Goal: Navigation & Orientation: Find specific page/section

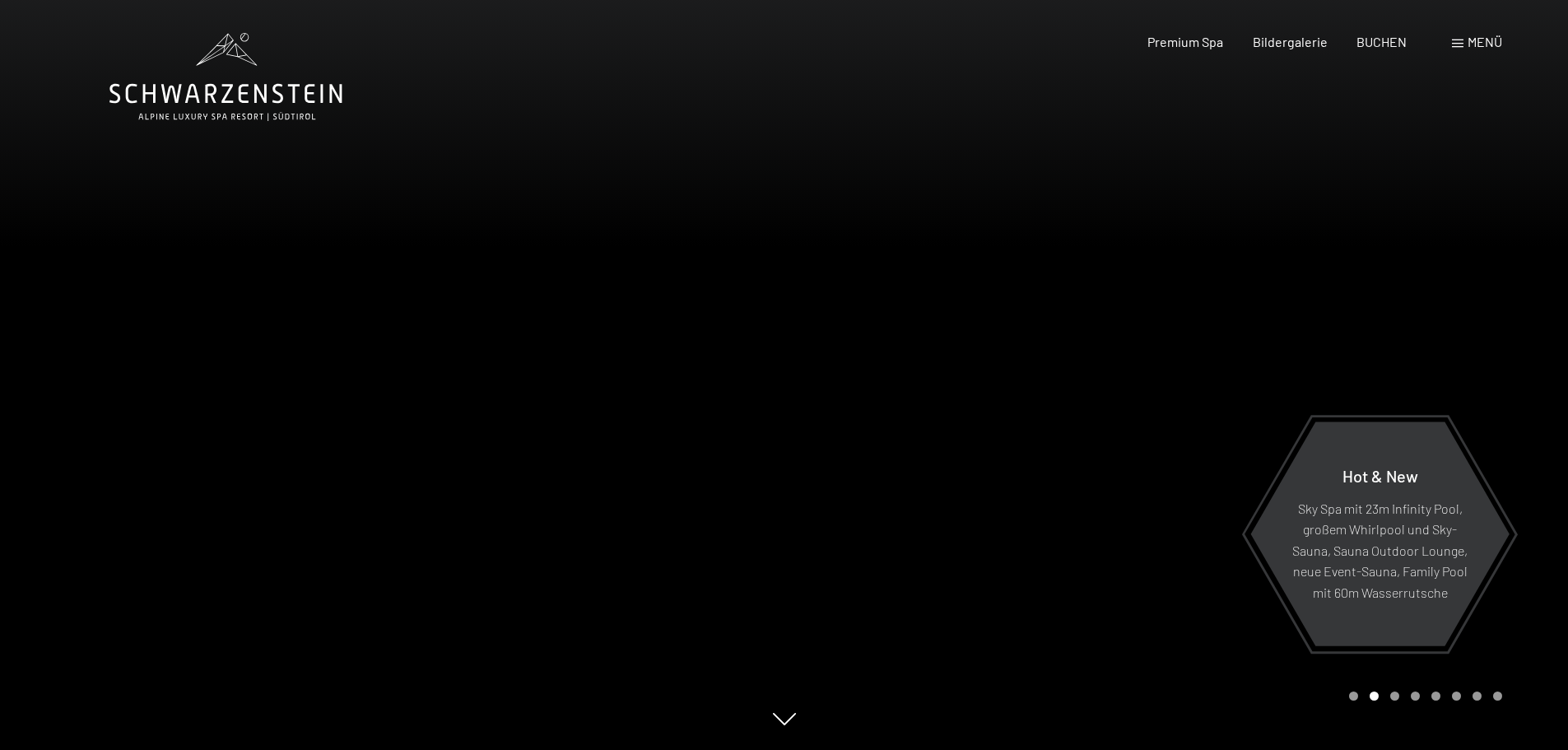
click at [1455, 37] on div "Menü" at bounding box center [1477, 42] width 50 height 18
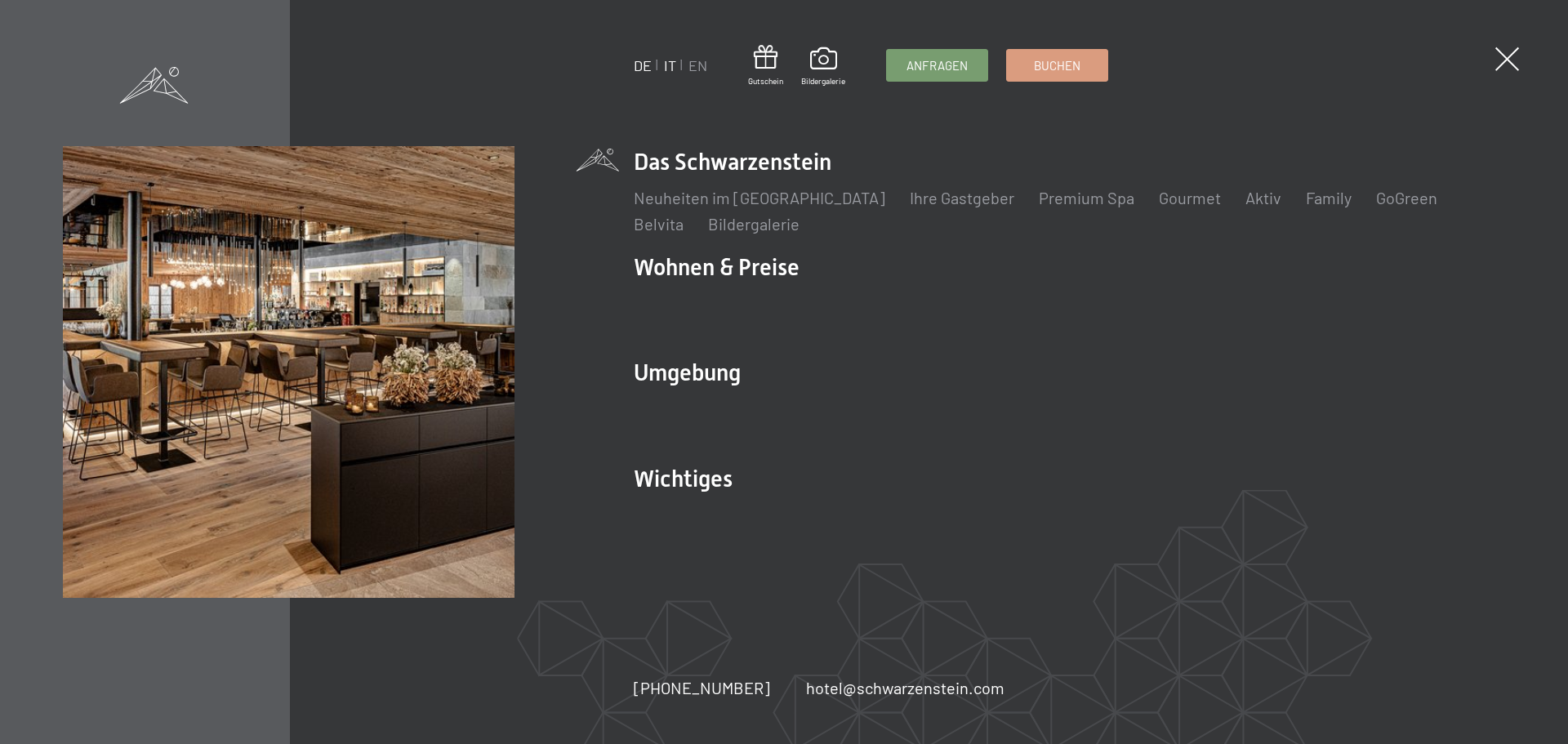
click at [668, 63] on link "IT" at bounding box center [670, 66] width 13 height 18
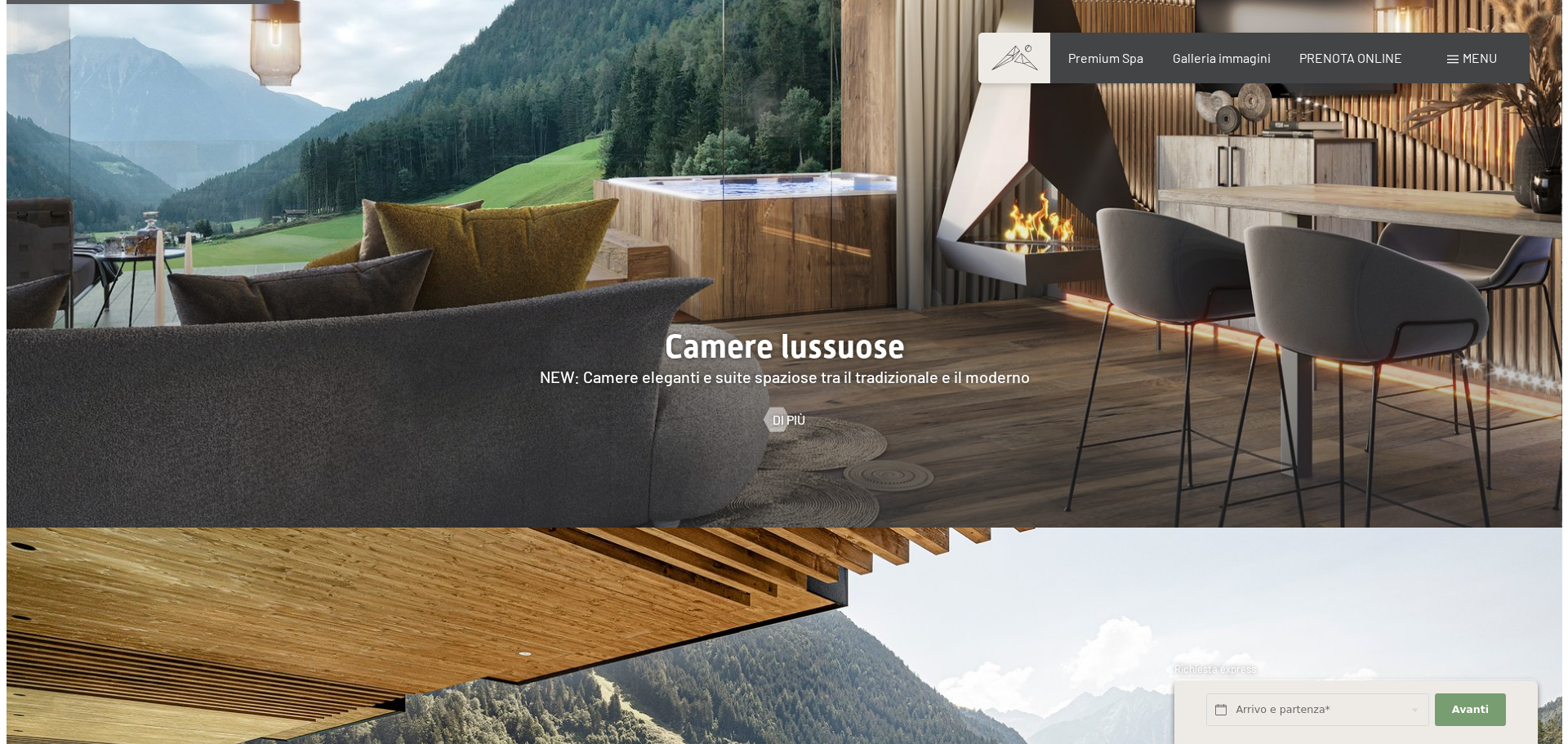
scroll to position [1632, 0]
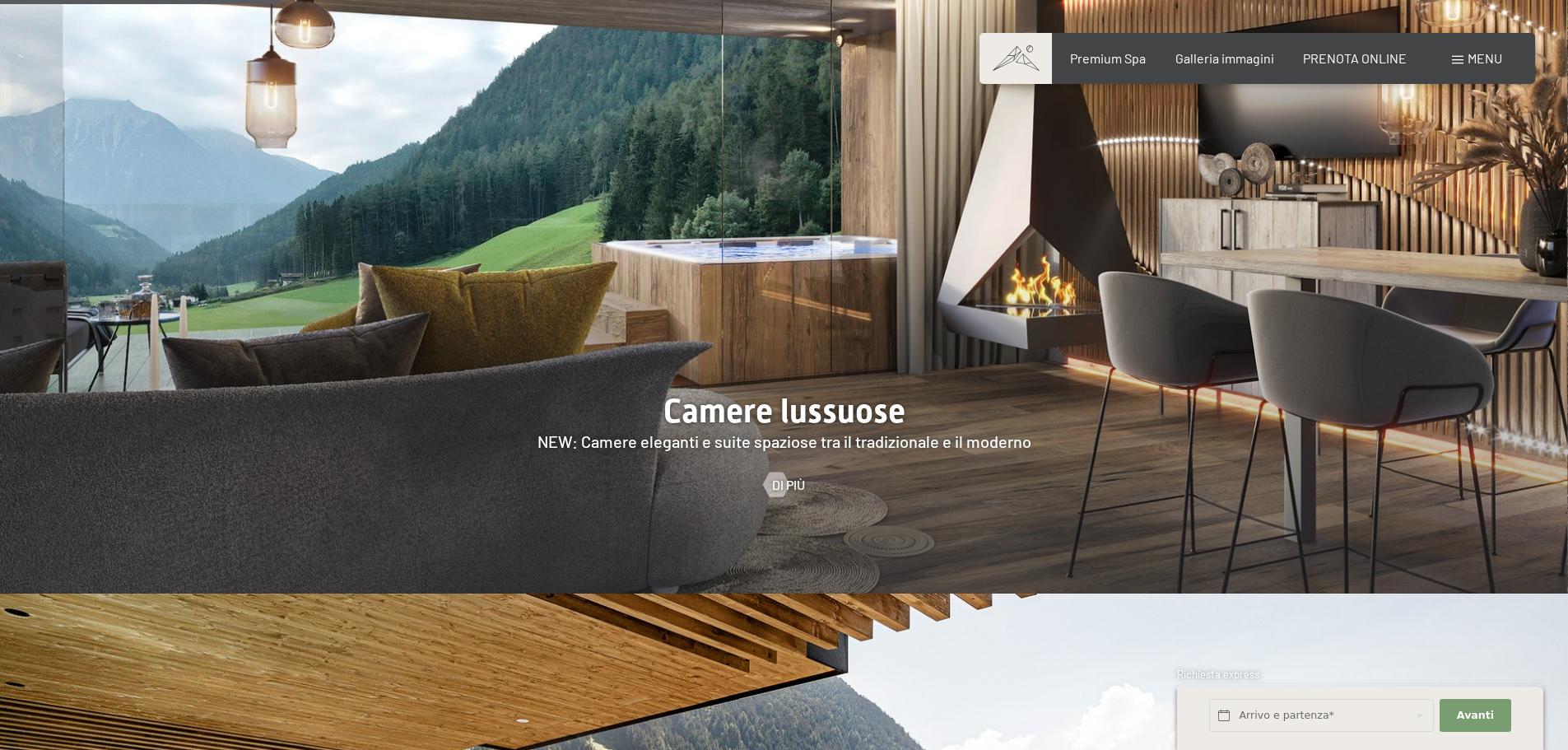
click at [1477, 58] on span "Menu" at bounding box center [1485, 58] width 34 height 16
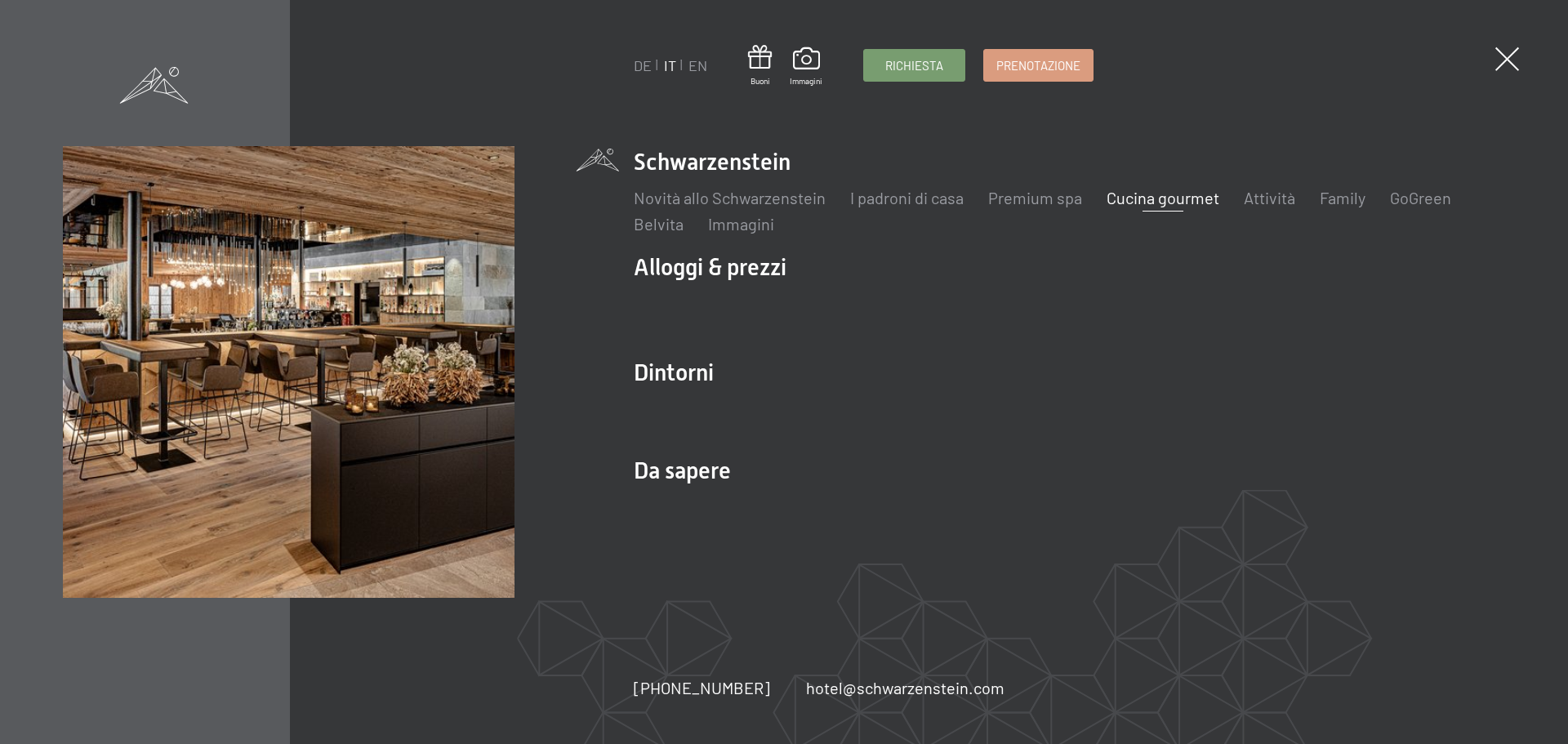
click at [1178, 197] on link "Cucina gourmet" at bounding box center [1162, 197] width 113 height 19
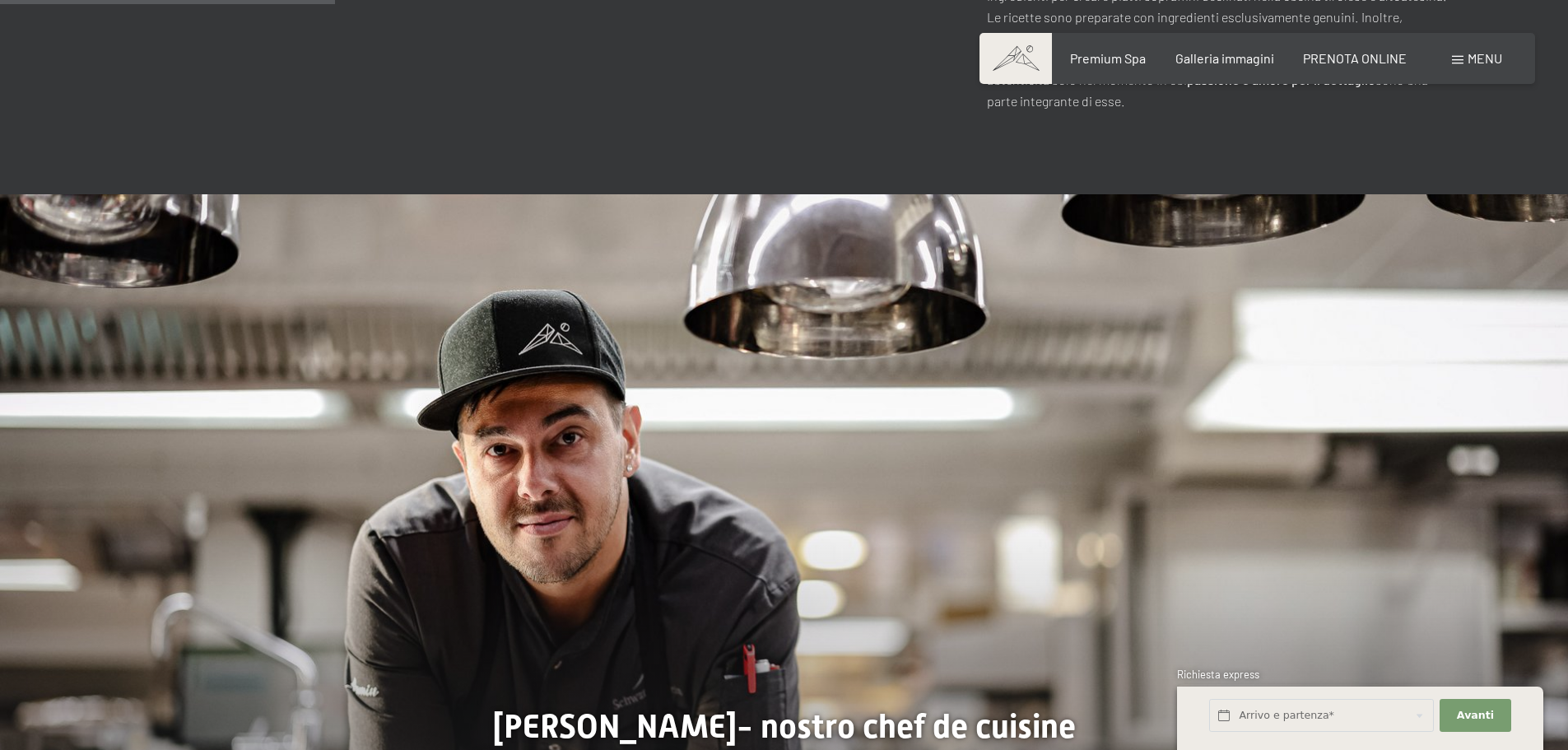
scroll to position [1234, 0]
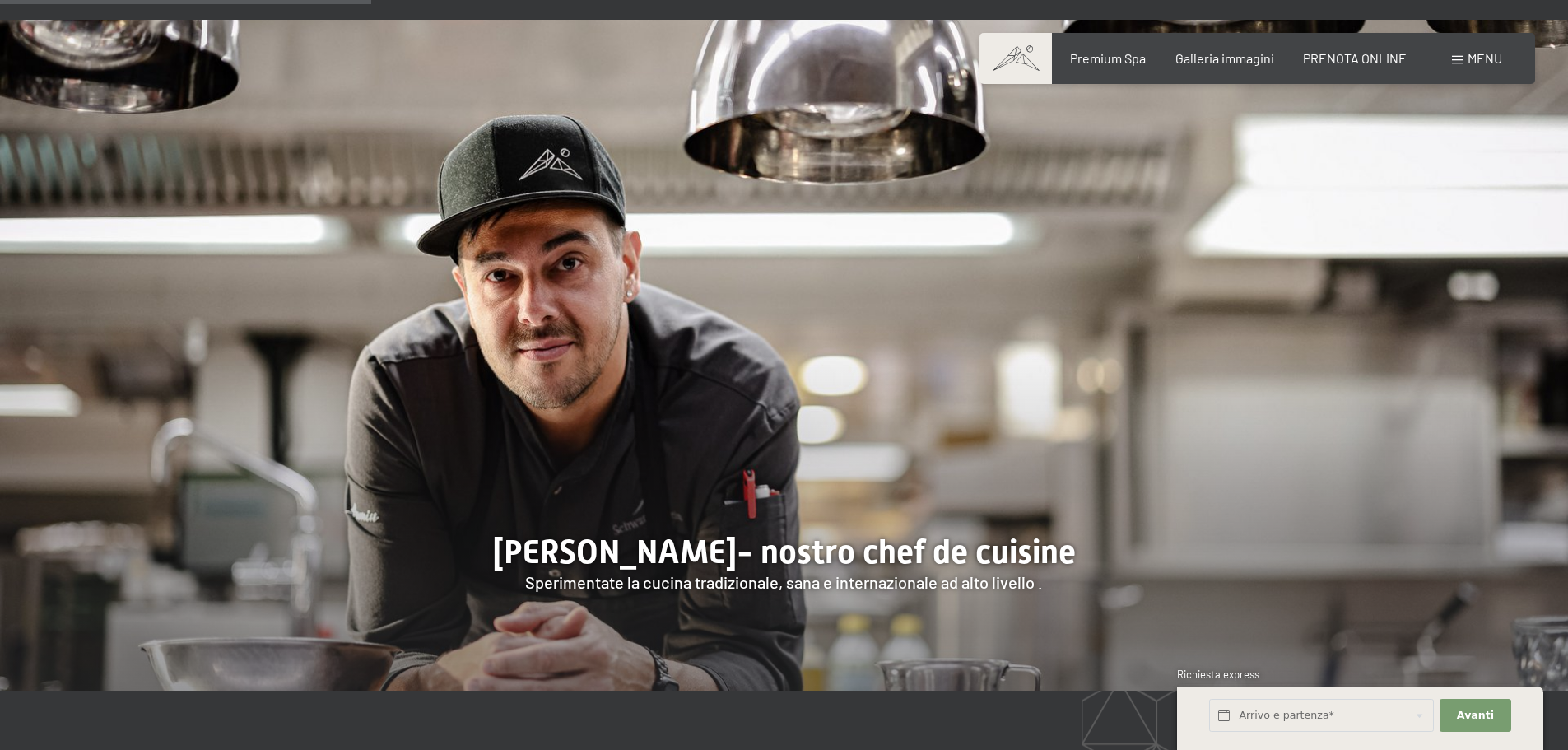
drag, startPoint x: 511, startPoint y: 524, endPoint x: 691, endPoint y: 526, distance: 180.0
click at [690, 526] on div at bounding box center [784, 355] width 1568 height 672
drag, startPoint x: 722, startPoint y: 531, endPoint x: 412, endPoint y: 483, distance: 313.7
click at [412, 483] on div at bounding box center [784, 355] width 1568 height 672
